Goal: Task Accomplishment & Management: Manage account settings

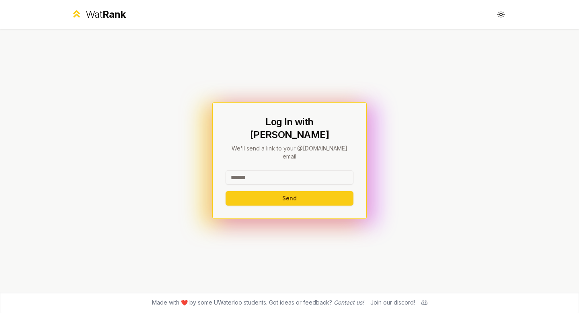
click at [283, 170] on input at bounding box center [289, 177] width 128 height 14
type input "********"
click at [280, 191] on button "Send" at bounding box center [289, 198] width 128 height 14
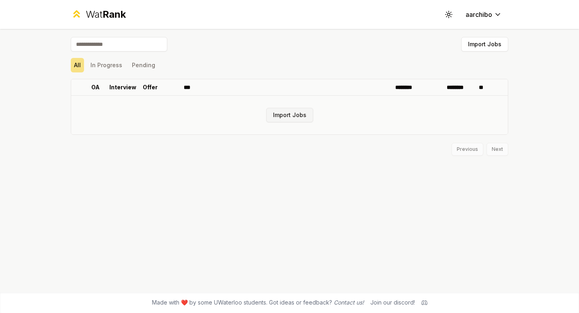
click at [304, 114] on button "Import Jobs" at bounding box center [289, 115] width 47 height 14
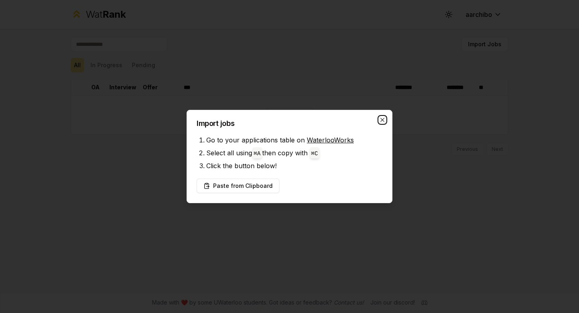
click at [380, 117] on icon "button" at bounding box center [382, 120] width 6 height 6
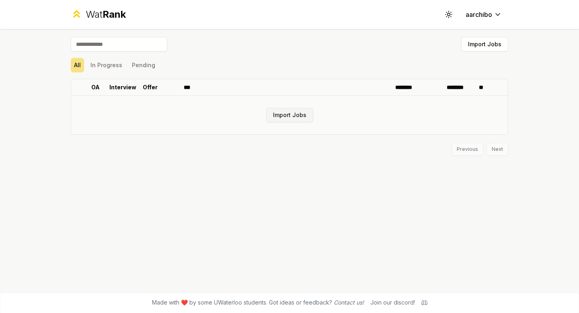
click at [287, 117] on button "Import Jobs" at bounding box center [289, 115] width 47 height 14
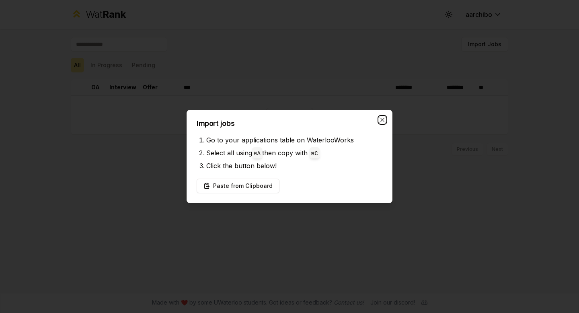
click at [385, 118] on icon "button" at bounding box center [382, 120] width 6 height 6
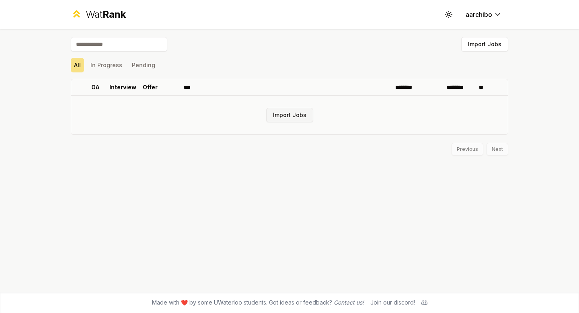
click at [293, 115] on button "Import Jobs" at bounding box center [289, 115] width 47 height 14
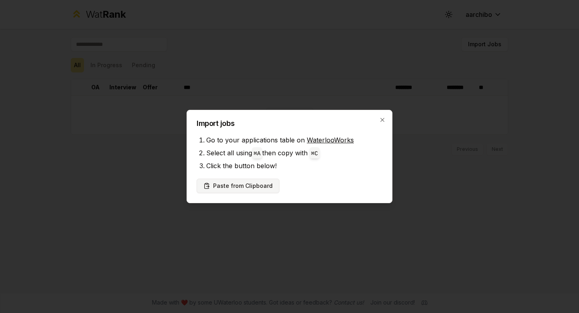
click at [257, 184] on button "Paste from Clipboard" at bounding box center [238, 185] width 83 height 14
click at [259, 188] on button "Paste from Clipboard" at bounding box center [238, 185] width 83 height 14
click at [219, 179] on button "Paste from Clipboard" at bounding box center [238, 185] width 83 height 14
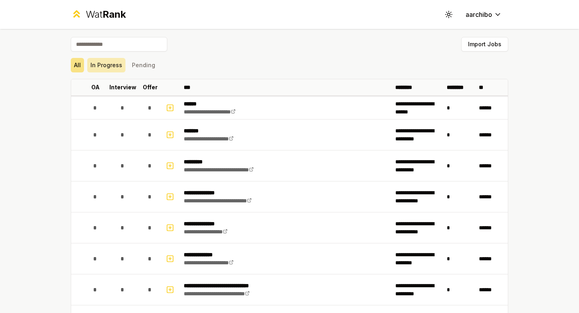
click at [108, 68] on button "In Progress" at bounding box center [106, 65] width 38 height 14
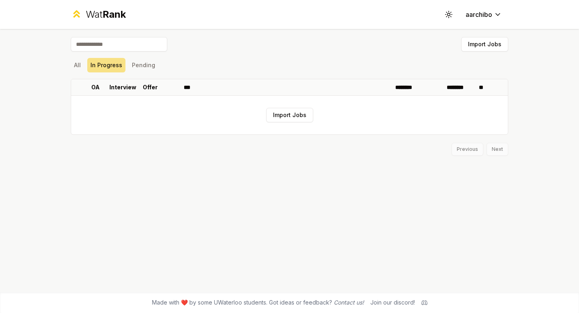
click at [161, 64] on div "All In Progress Pending" at bounding box center [289, 65] width 437 height 14
click at [141, 63] on button "Pending" at bounding box center [144, 65] width 30 height 14
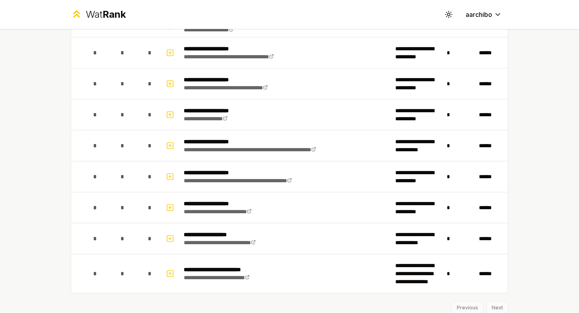
scroll to position [1180, 0]
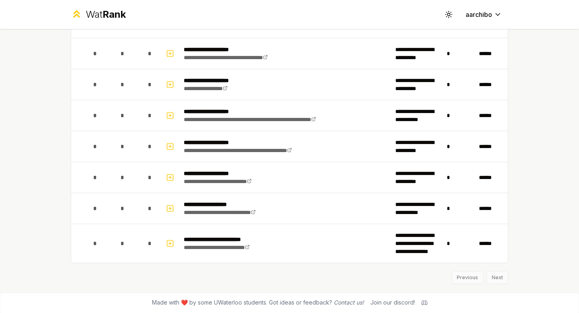
click at [496, 278] on div "Previous Next" at bounding box center [289, 273] width 437 height 21
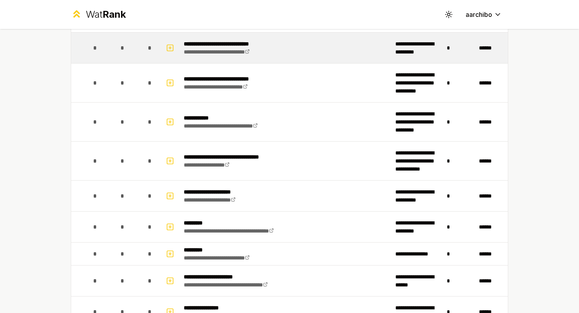
scroll to position [0, 0]
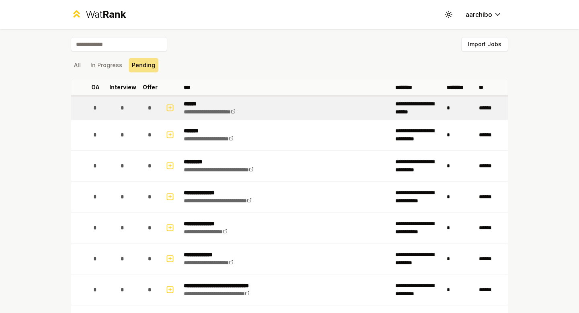
click at [192, 104] on p "******" at bounding box center [220, 104] width 73 height 8
click at [210, 111] on link "**********" at bounding box center [210, 112] width 52 height 6
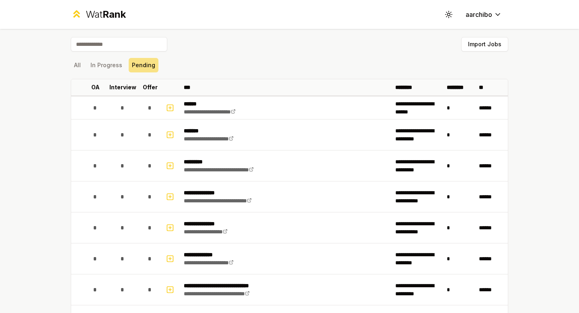
click at [87, 14] on div "Wat Rank" at bounding box center [106, 14] width 40 height 13
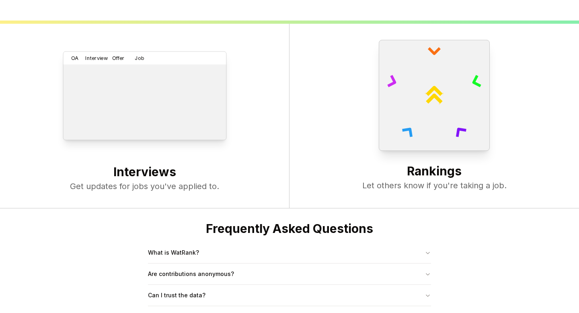
scroll to position [309, 0]
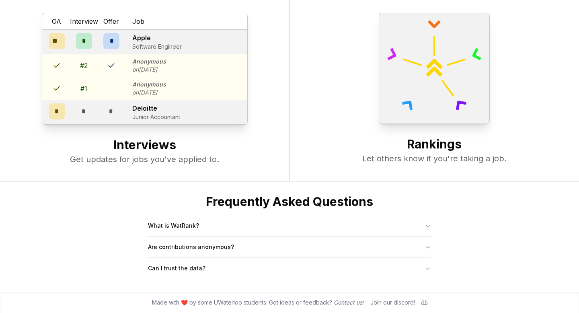
click at [440, 56] on icon at bounding box center [434, 63] width 17 height 17
click at [276, 219] on button "What is WatRank?" at bounding box center [289, 225] width 283 height 21
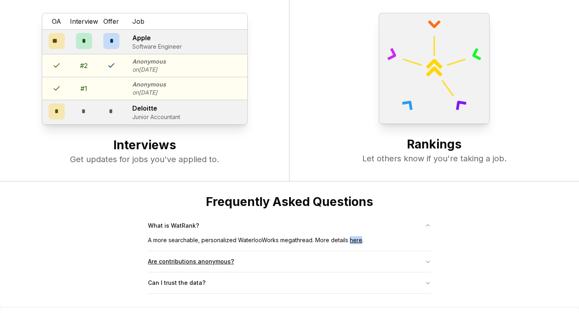
drag, startPoint x: 315, startPoint y: 260, endPoint x: 318, endPoint y: 250, distance: 10.0
click at [315, 260] on button "Are contributions anonymous?" at bounding box center [289, 261] width 283 height 21
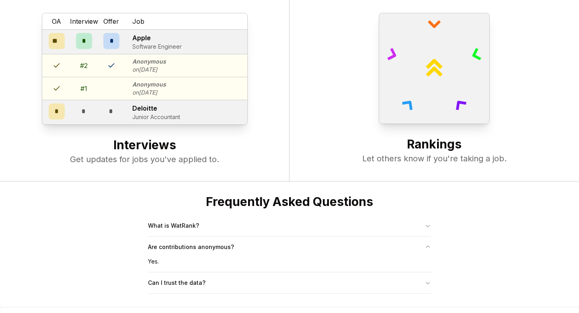
scroll to position [324, 0]
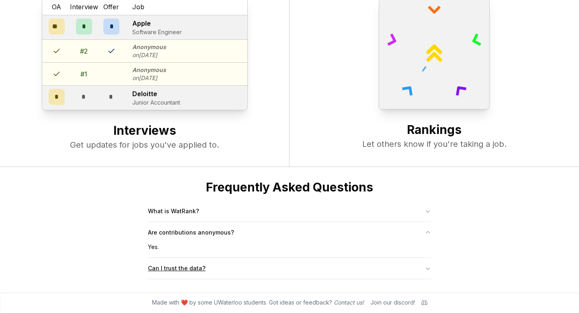
click at [313, 258] on button "Can I trust the data?" at bounding box center [289, 268] width 283 height 21
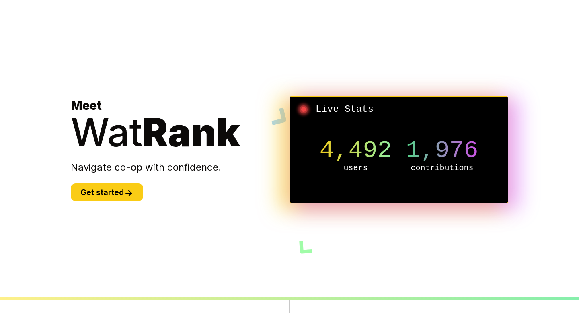
scroll to position [0, 0]
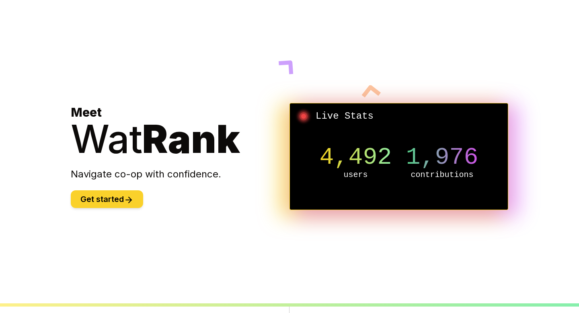
click at [129, 205] on button "Get started" at bounding box center [107, 199] width 72 height 18
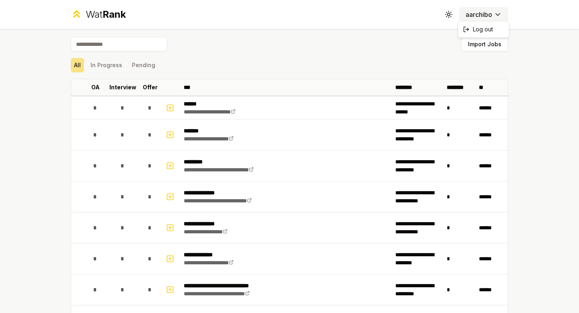
click at [479, 14] on html "**********" at bounding box center [289, 161] width 579 height 323
click at [447, 15] on html "**********" at bounding box center [289, 161] width 579 height 323
click at [451, 17] on icon at bounding box center [448, 14] width 8 height 8
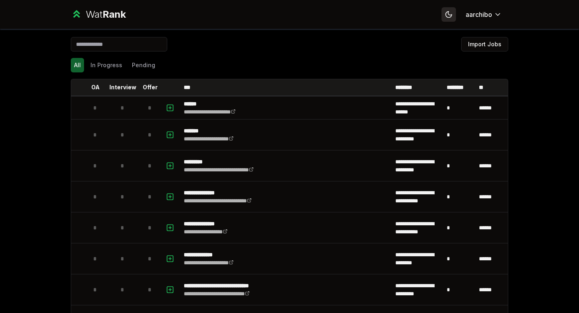
click at [451, 17] on icon at bounding box center [448, 14] width 8 height 8
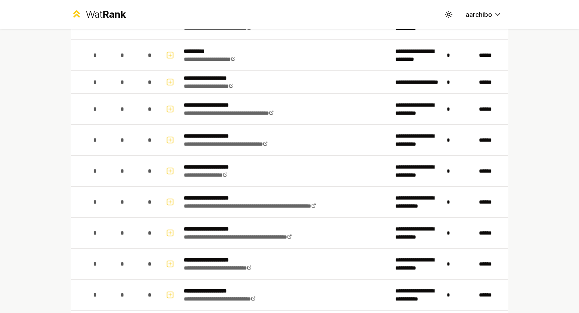
scroll to position [1180, 0]
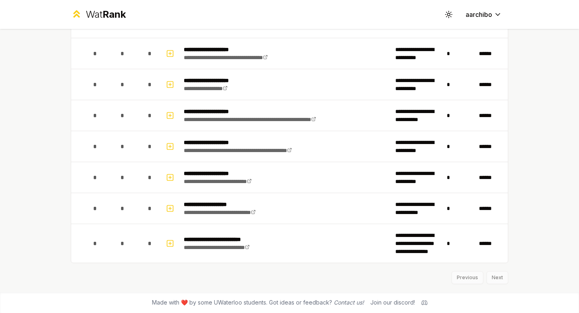
click at [500, 278] on div "Previous Next" at bounding box center [289, 273] width 437 height 21
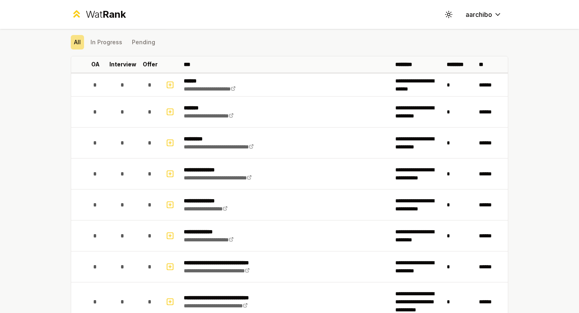
scroll to position [0, 0]
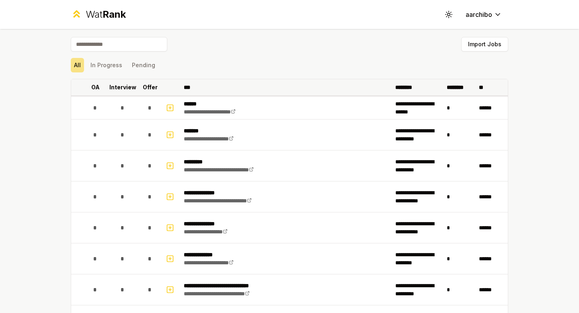
click at [91, 88] on p "OA" at bounding box center [95, 87] width 8 height 8
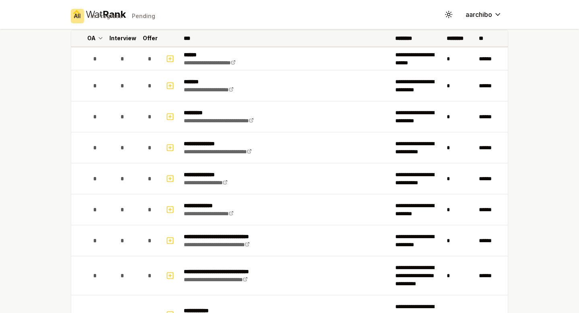
scroll to position [70, 0]
